Goal: Book appointment/travel/reservation

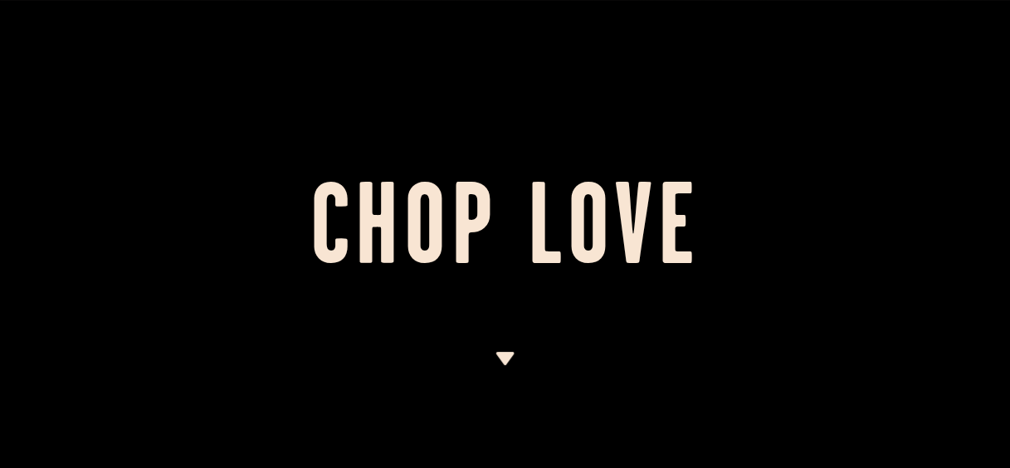
click at [513, 365] on img at bounding box center [505, 358] width 21 height 13
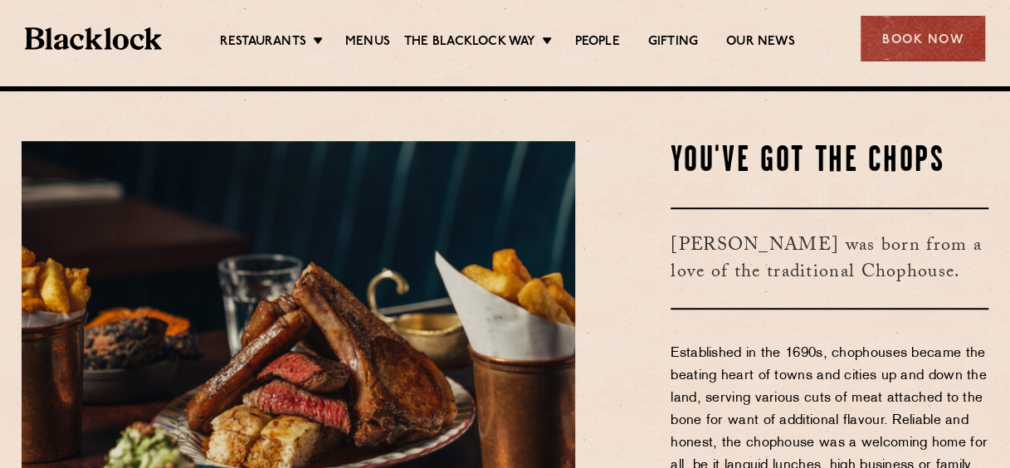
scroll to position [382, 0]
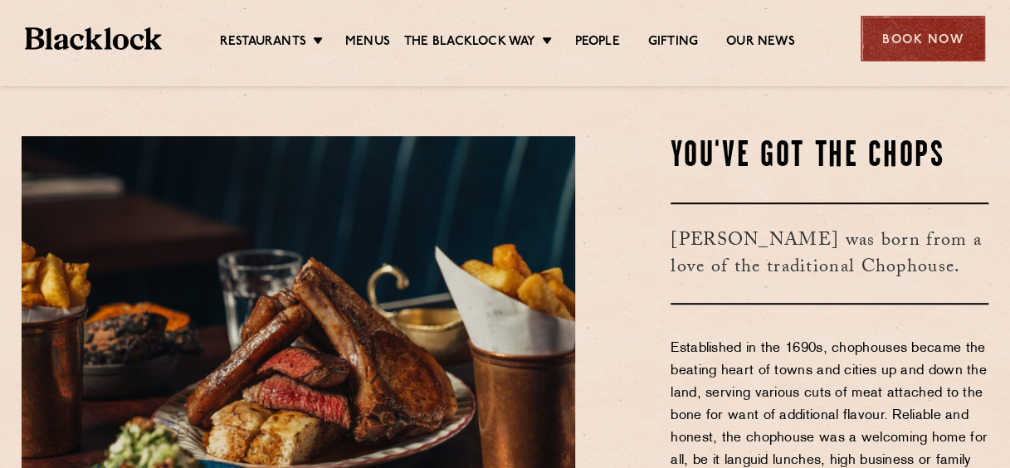
click at [942, 28] on div "Book Now" at bounding box center [923, 39] width 125 height 46
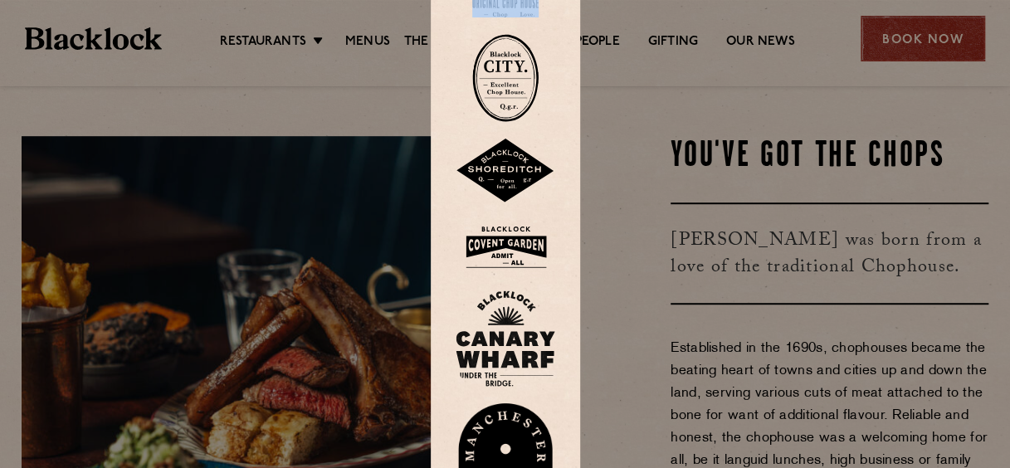
click at [942, 28] on div at bounding box center [505, 234] width 1010 height 468
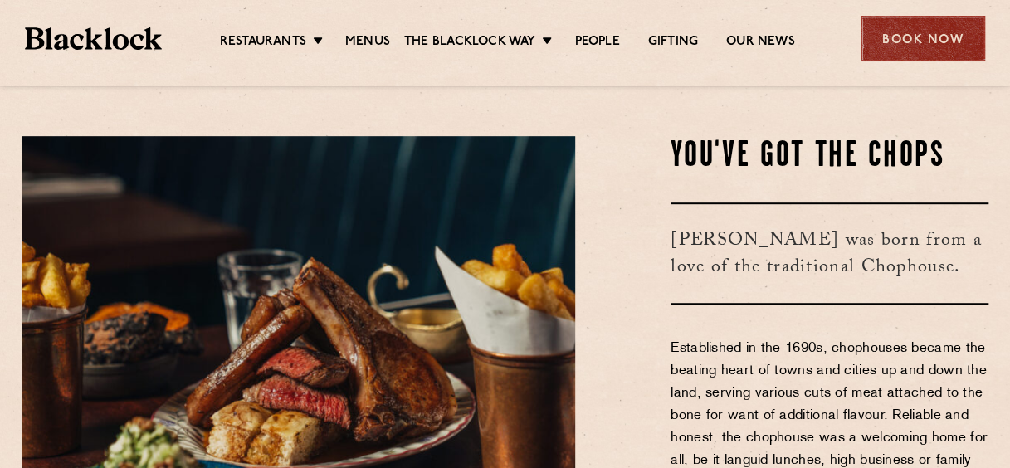
drag, startPoint x: 942, startPoint y: 28, endPoint x: 910, endPoint y: 42, distance: 34.2
click at [910, 42] on div "Book Now" at bounding box center [923, 39] width 125 height 46
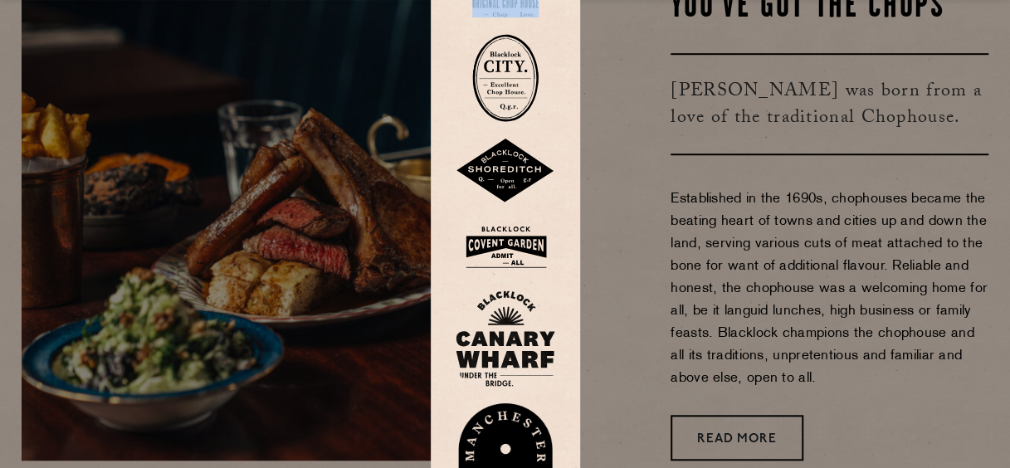
scroll to position [0, 0]
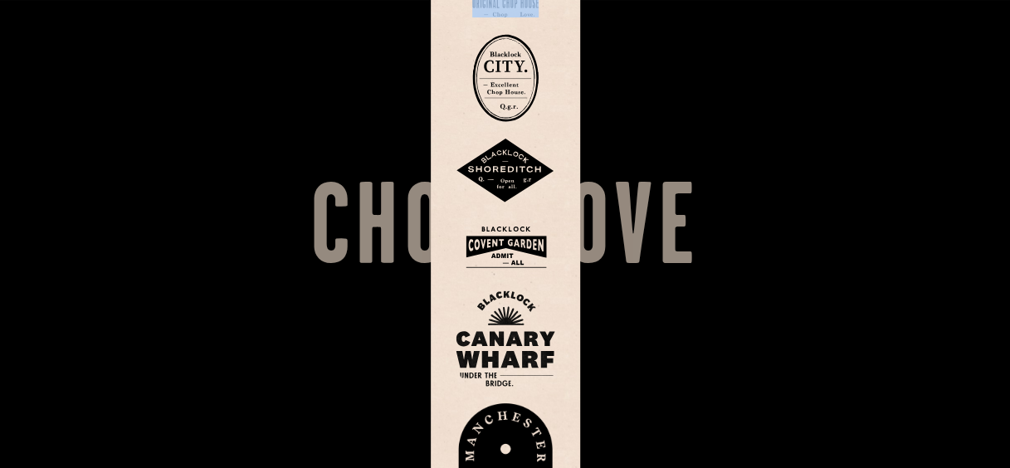
click at [492, 249] on img at bounding box center [506, 247] width 100 height 54
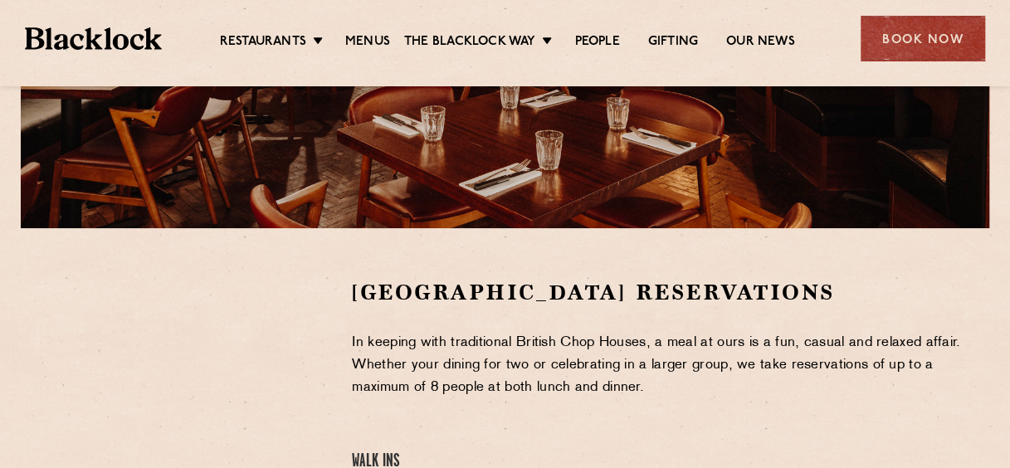
scroll to position [409, 0]
